Goal: Transaction & Acquisition: Subscribe to service/newsletter

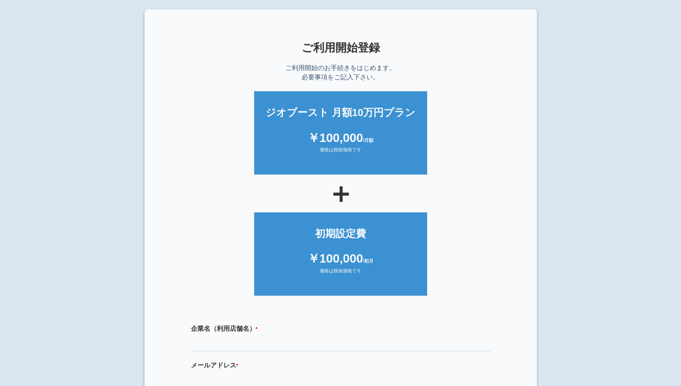
click at [321, 126] on li "ジオブースト 月額10万円プラン ￥100,000 /月額 価格は税抜価格です" at bounding box center [340, 133] width 173 height 84
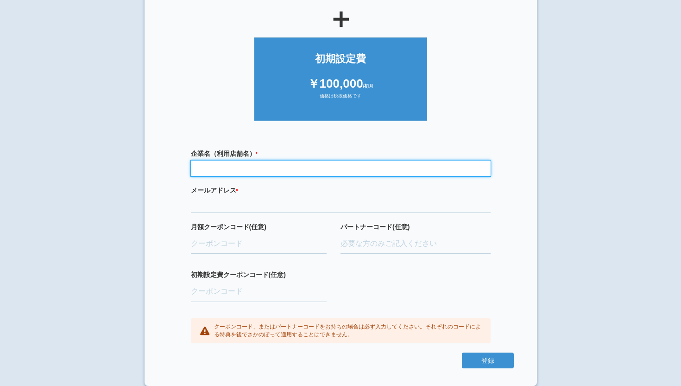
click at [238, 162] on input "text" at bounding box center [341, 168] width 300 height 16
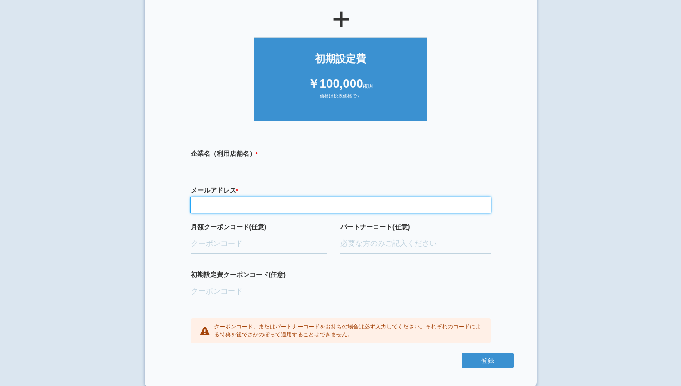
click at [218, 209] on input "email" at bounding box center [341, 205] width 300 height 16
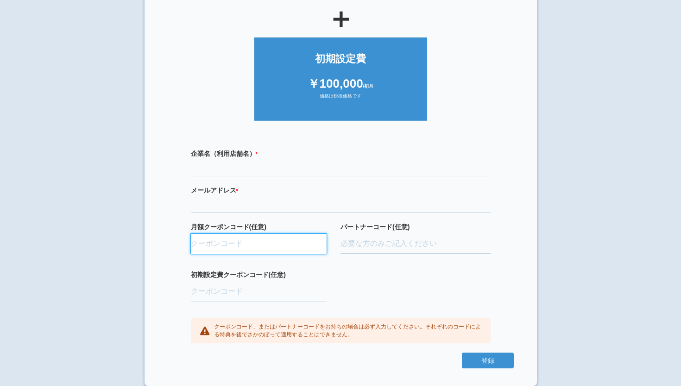
click at [211, 244] on input "月額クーポンコード(任意)" at bounding box center [259, 244] width 136 height 20
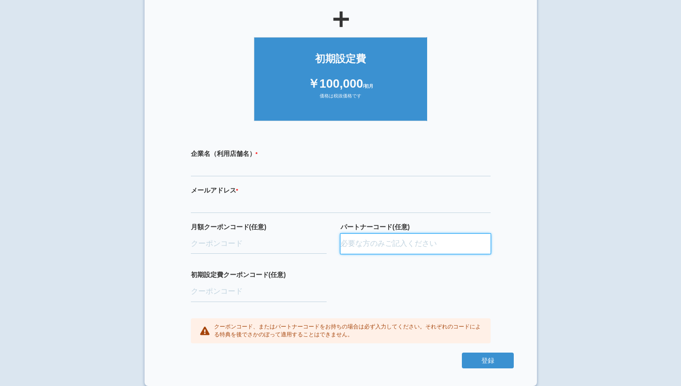
click at [363, 248] on input "パートナーコード(任意)" at bounding box center [416, 244] width 150 height 20
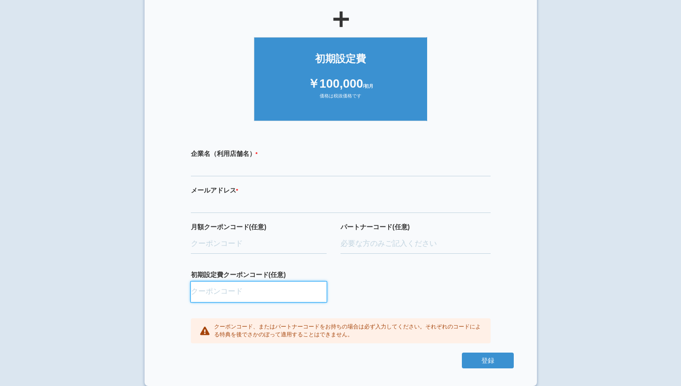
click at [259, 286] on input "初期設定費クーポンコード(任意)" at bounding box center [259, 291] width 136 height 20
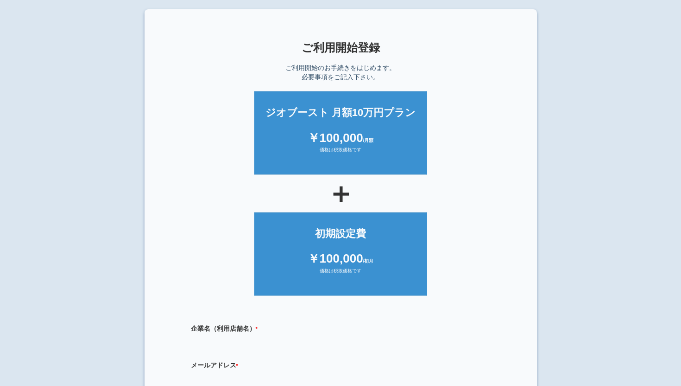
scroll to position [6, 0]
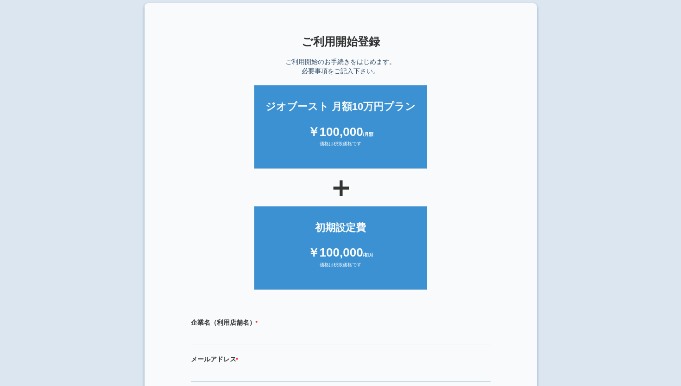
click at [329, 117] on li "ジオブースト 月額10万円プラン ￥100,000 /月額 価格は税抜価格です" at bounding box center [340, 127] width 173 height 84
click at [596, 115] on div "× ご利用開始登録 ご利用開始のお手続きをはじめます。 必要事項をご記入下さい。 ジオブースト 月額10万円プラン ￥100,000 /月額 価格は税抜価格で…" at bounding box center [340, 196] width 681 height 386
click at [584, 76] on div "× ご利用開始登録 ご利用開始のお手続きをはじめます。 必要事項をご記入下さい。 ジオブースト 月額10万円プラン ￥100,000 /月額 価格は税抜価格で…" at bounding box center [340, 196] width 681 height 386
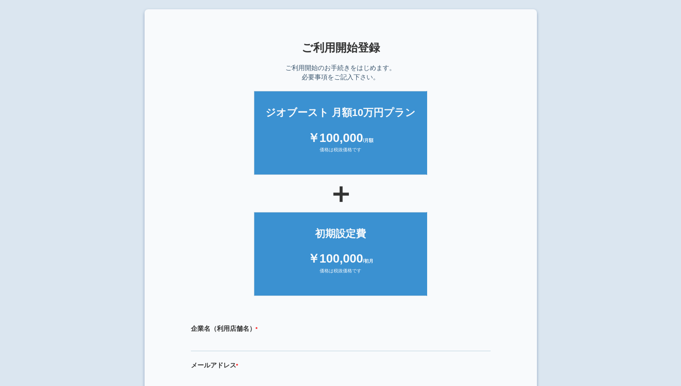
scroll to position [175, 0]
